Goal: Use online tool/utility: Utilize a website feature to perform a specific function

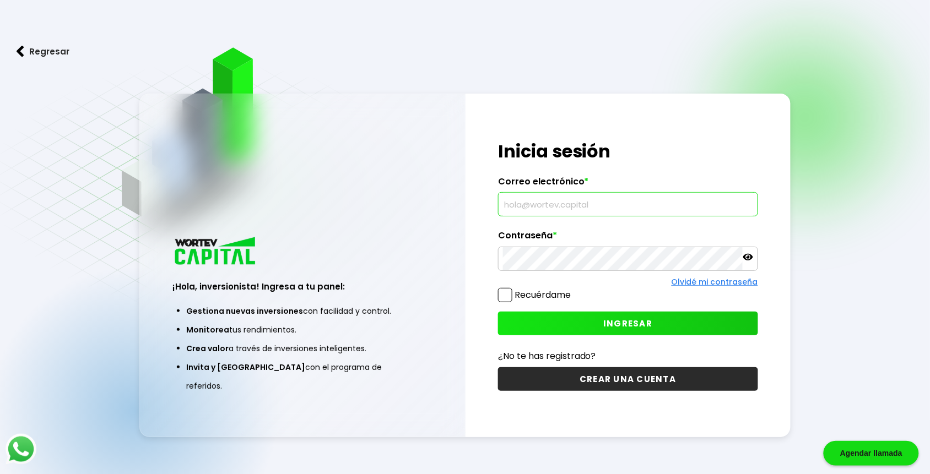
click at [533, 205] on input "text" at bounding box center [628, 204] width 250 height 23
type input "[PERSON_NAME][EMAIL_ADDRESS][PERSON_NAME][DOMAIN_NAME]"
click at [621, 321] on span "INGRESAR" at bounding box center [627, 324] width 49 height 12
click at [642, 321] on span "INGRESAR" at bounding box center [627, 324] width 49 height 12
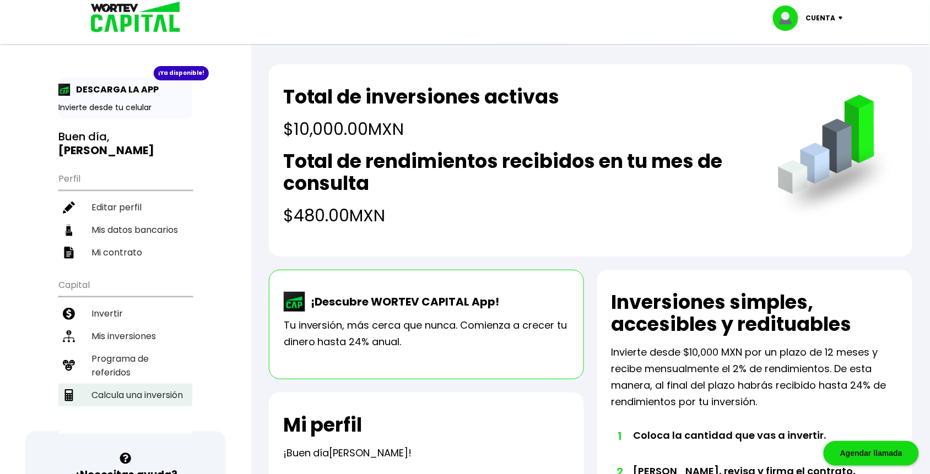
click at [155, 384] on li "Calcula una inversión" at bounding box center [125, 395] width 134 height 23
select select "1"
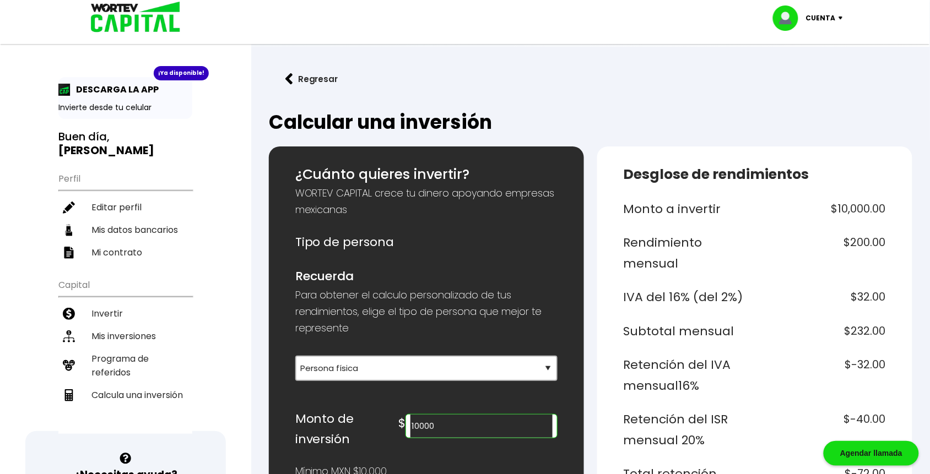
click at [482, 423] on input "10000" at bounding box center [481, 426] width 142 height 23
type input "1"
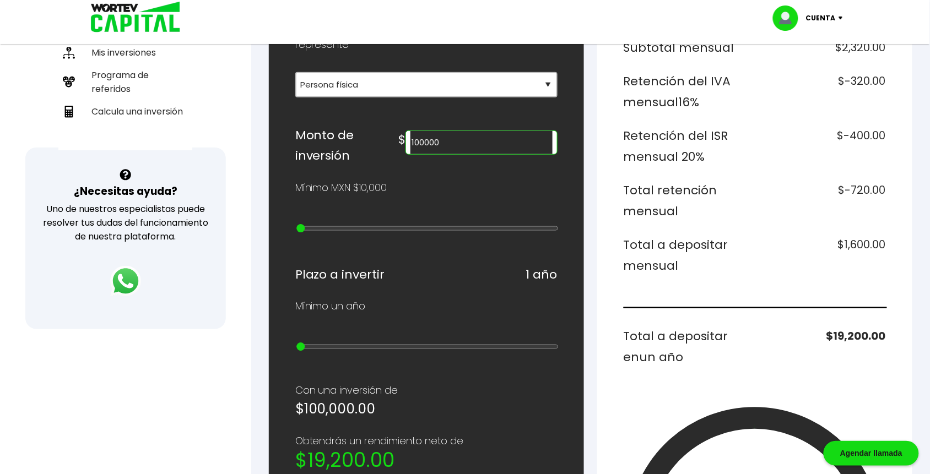
scroll to position [299, 0]
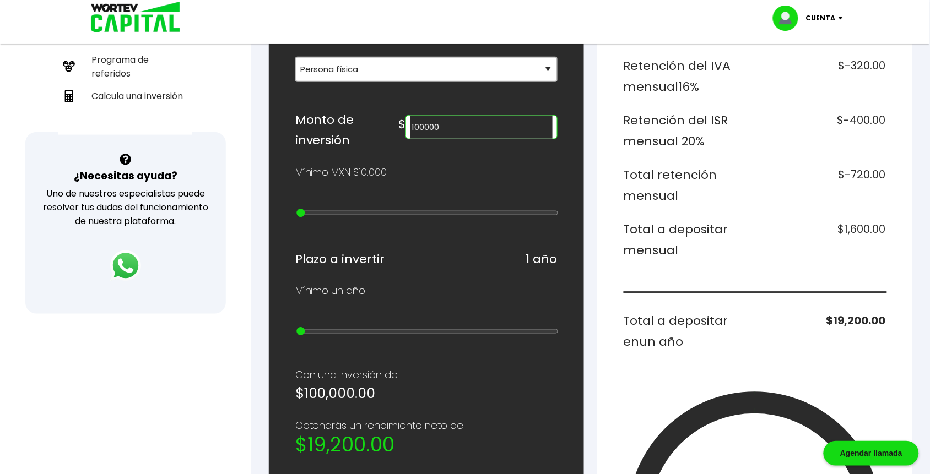
type input "100000"
